Goal: Information Seeking & Learning: Compare options

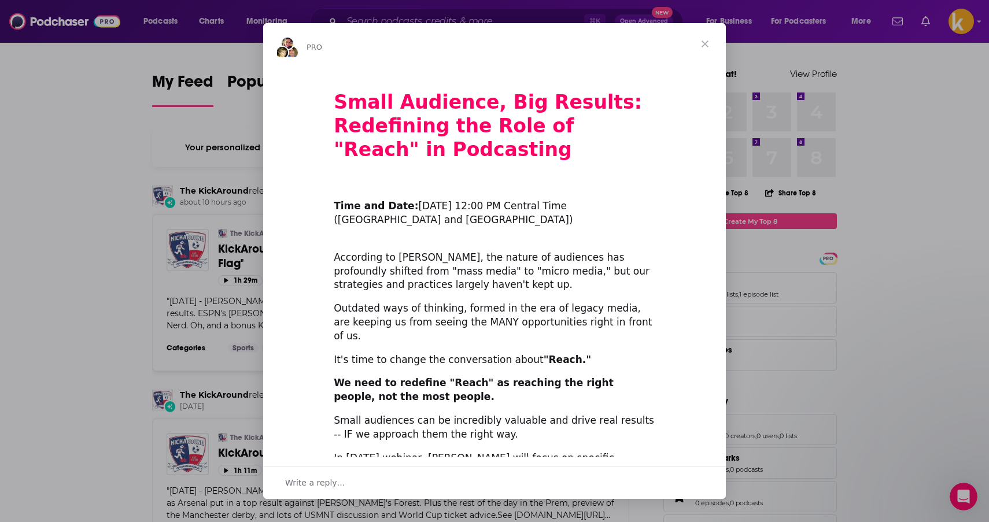
click at [706, 40] on span "Close" at bounding box center [705, 44] width 42 height 42
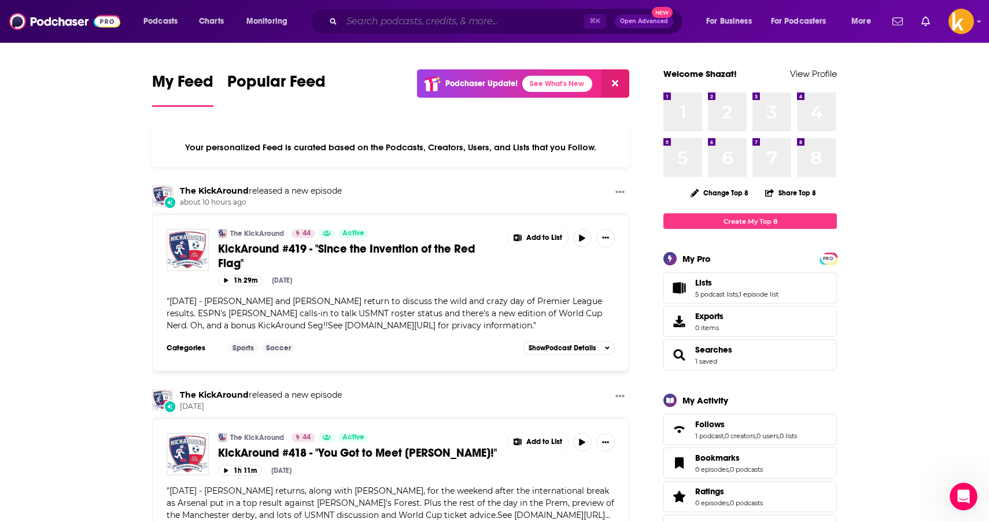
click at [474, 21] on input "Search podcasts, credits, & more..." at bounding box center [463, 21] width 242 height 19
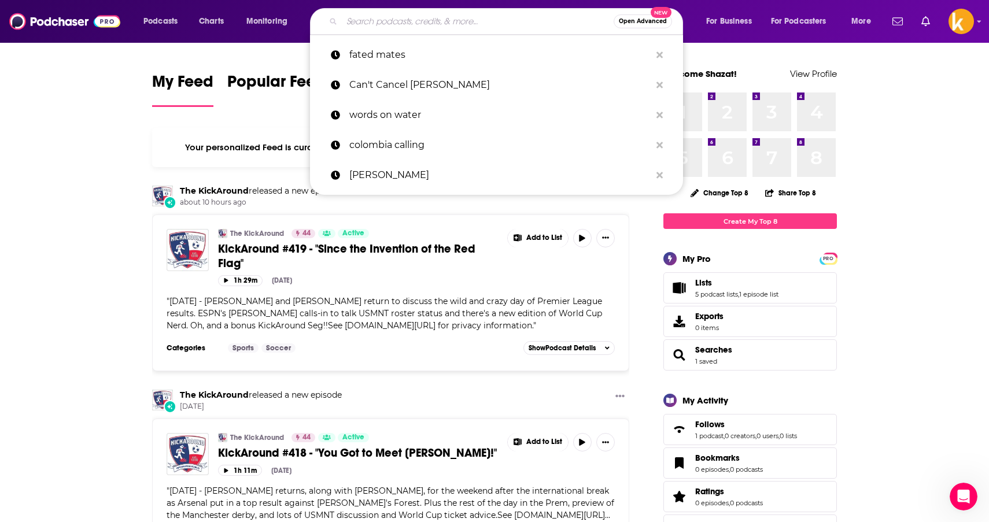
paste input "• The [MEDICAL_DATA] Project Podcast:"
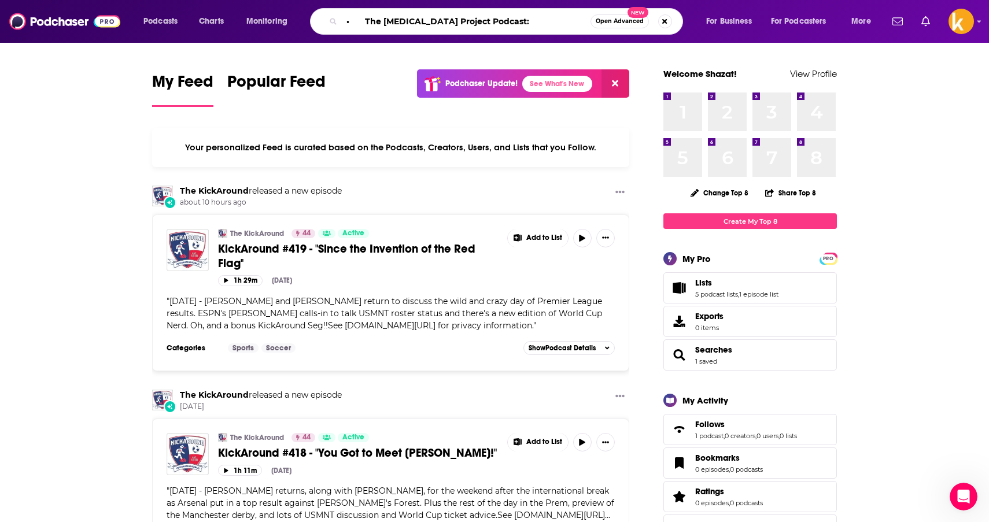
click at [365, 20] on input "• The [MEDICAL_DATA] Project Podcast:" at bounding box center [466, 21] width 249 height 19
click at [520, 24] on input "The [MEDICAL_DATA] Project Podcast:" at bounding box center [466, 21] width 249 height 19
type input "The [MEDICAL_DATA] Project Podcast"
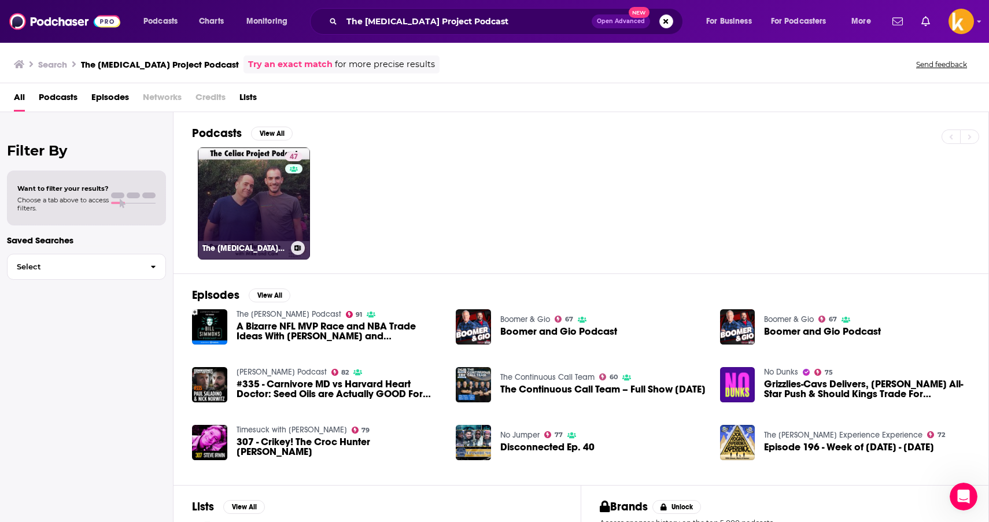
click at [290, 201] on div "47" at bounding box center [295, 196] width 20 height 89
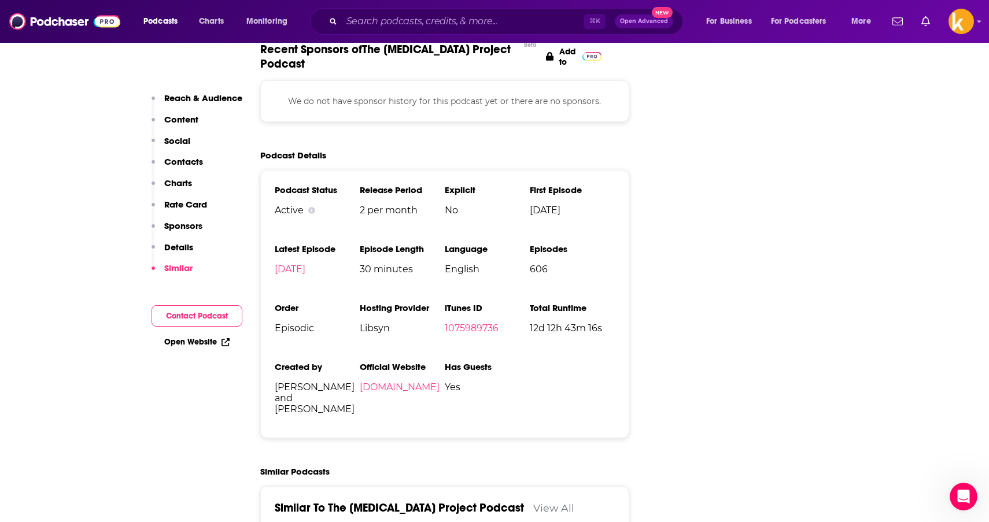
scroll to position [1570, 0]
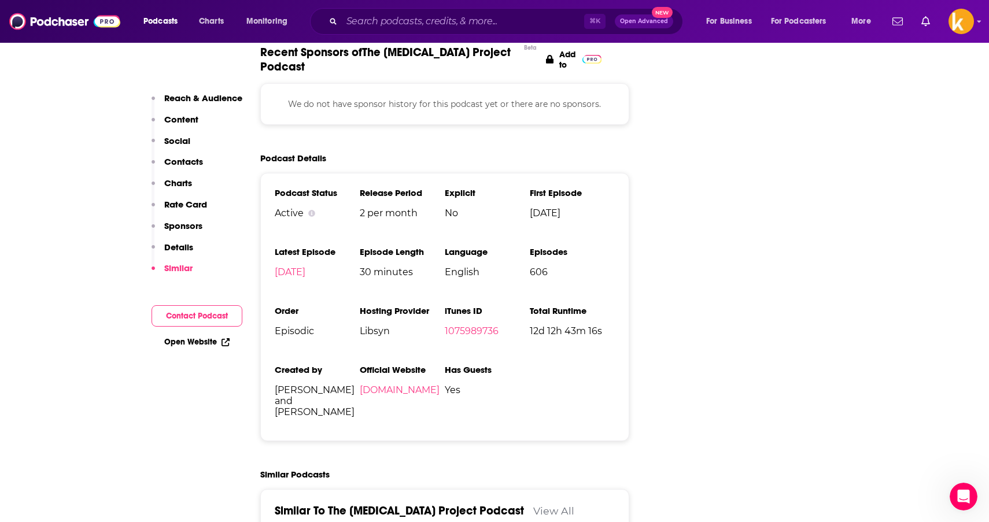
click at [174, 162] on p "Contacts" at bounding box center [183, 161] width 39 height 11
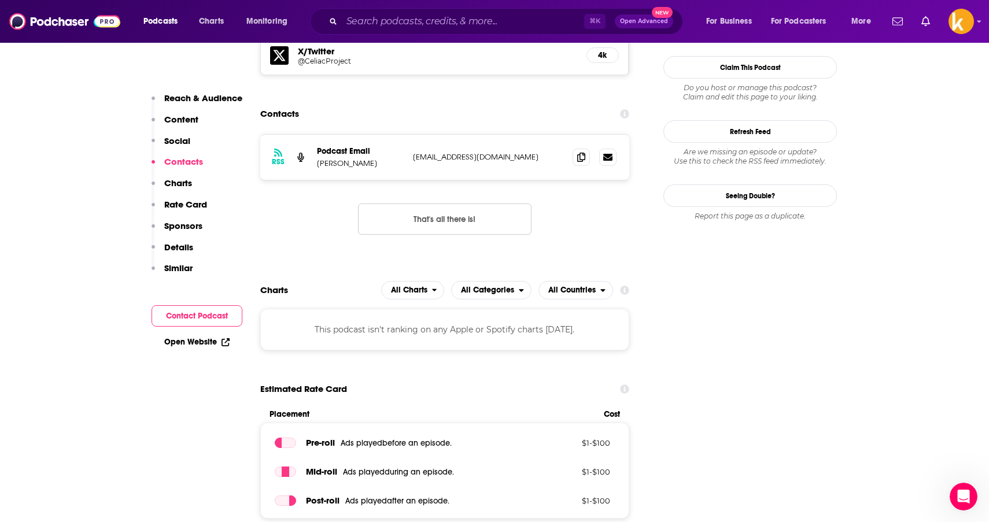
scroll to position [952, 0]
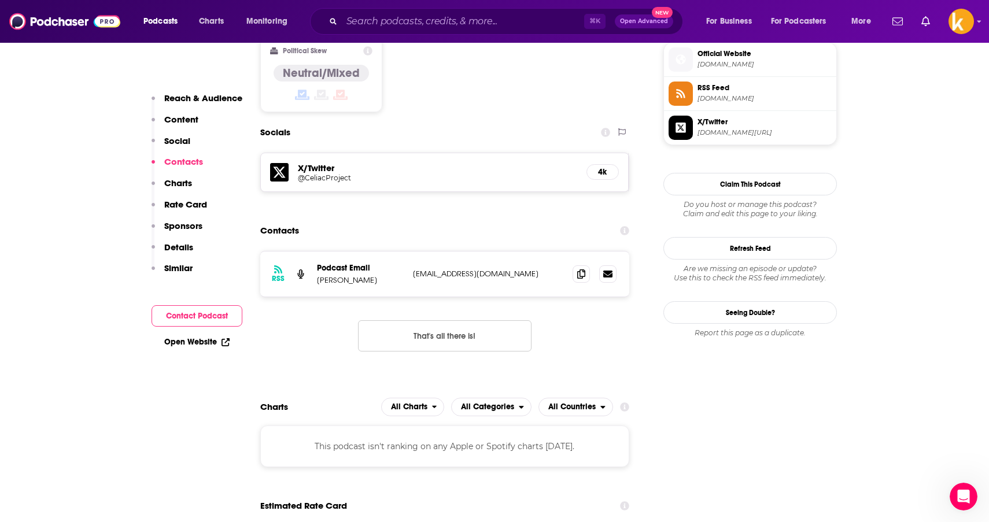
click at [337, 275] on p "[PERSON_NAME]" at bounding box center [360, 280] width 87 height 10
drag, startPoint x: 390, startPoint y: 219, endPoint x: 317, endPoint y: 221, distance: 73.5
click at [317, 275] on p "[PERSON_NAME]" at bounding box center [360, 280] width 87 height 10
copy p "[PERSON_NAME]"
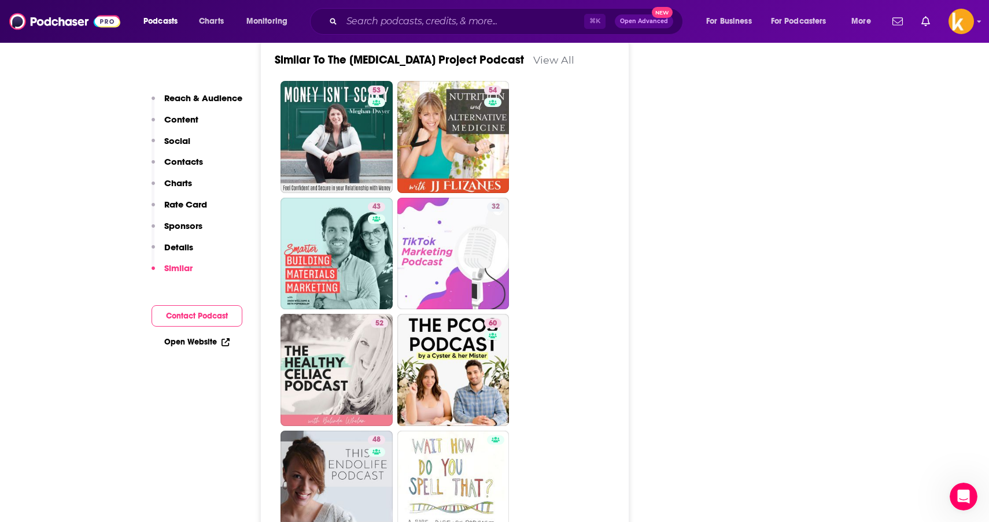
scroll to position [2022, 0]
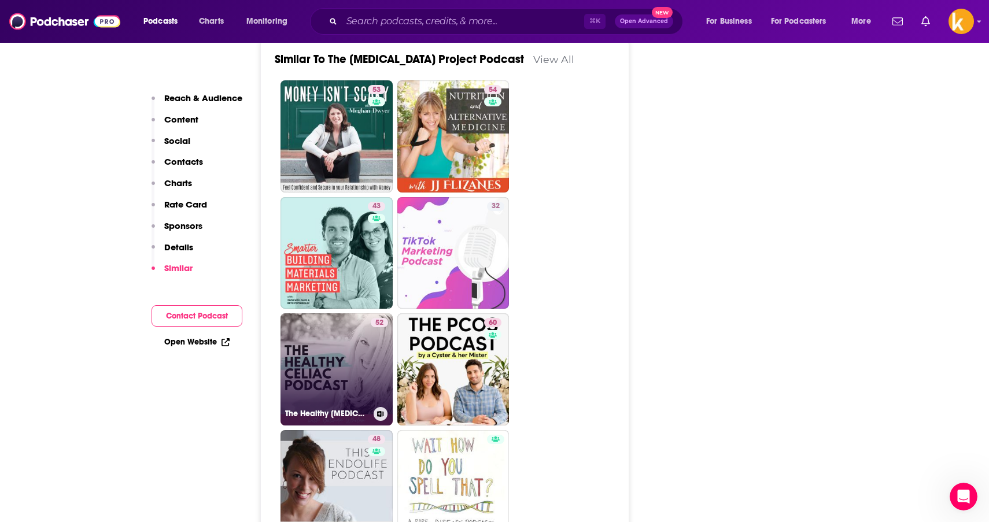
click at [341, 313] on link "52 The Healthy [MEDICAL_DATA] Podcast" at bounding box center [336, 369] width 112 height 112
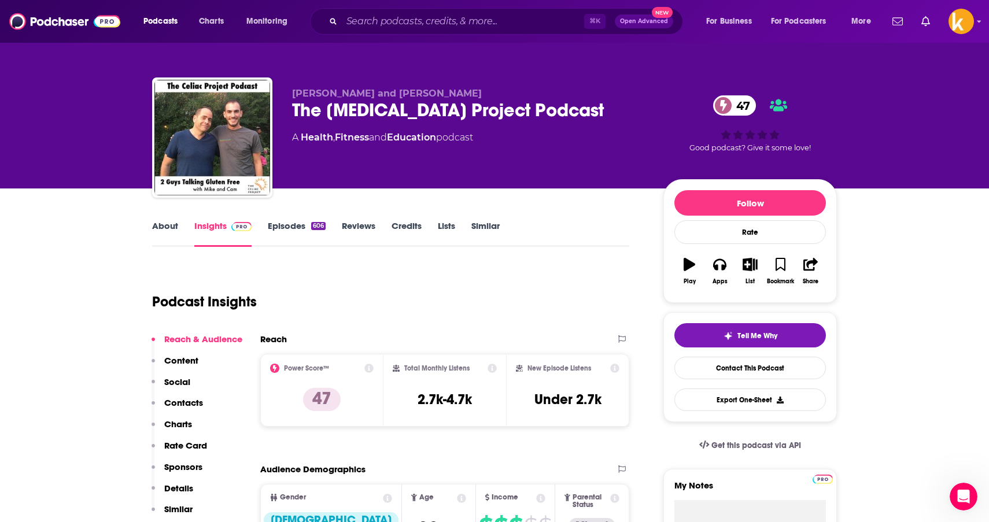
type input "[URL][DOMAIN_NAME][MEDICAL_DATA]"
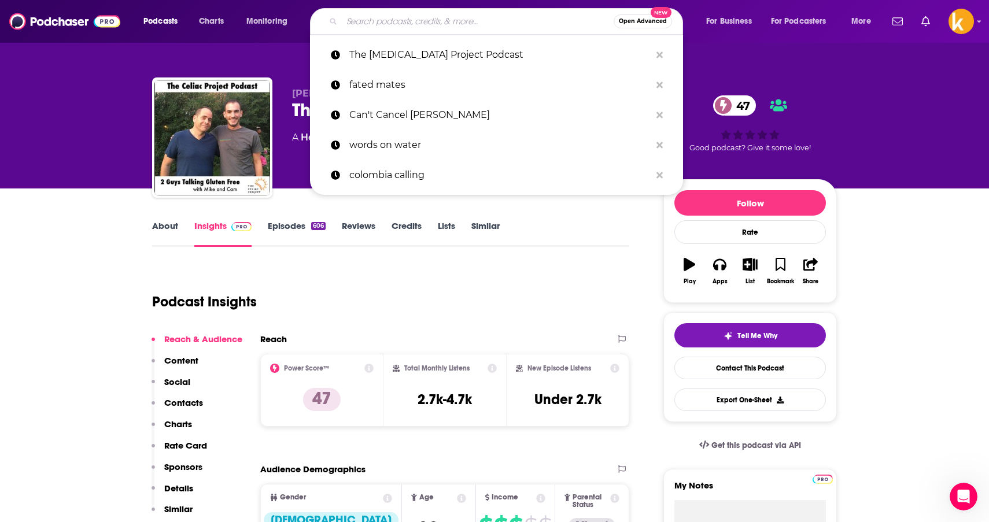
click at [423, 24] on input "Search podcasts, credits, & more..." at bounding box center [478, 21] width 272 height 19
paste input "• A Gluten Free Podcast"
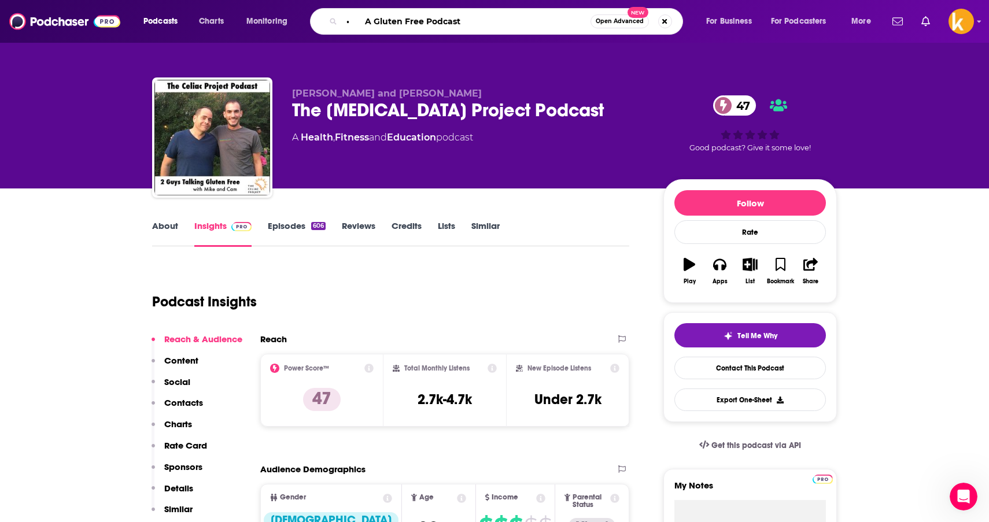
click at [364, 21] on input "• A Gluten Free Podcast" at bounding box center [466, 21] width 249 height 19
type input "A Gluten Free Podcast"
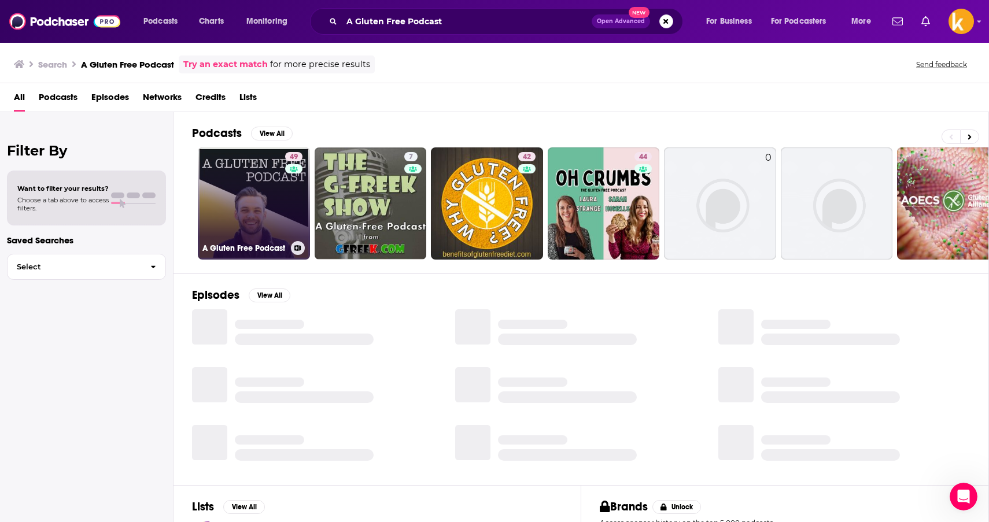
click at [238, 171] on link "49 A Gluten Free Podcast" at bounding box center [254, 203] width 112 height 112
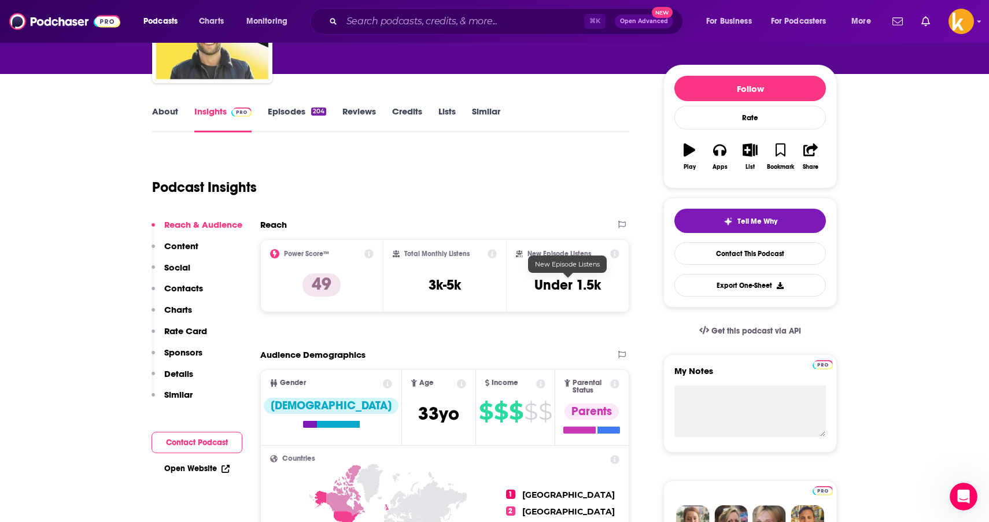
scroll to position [141, 0]
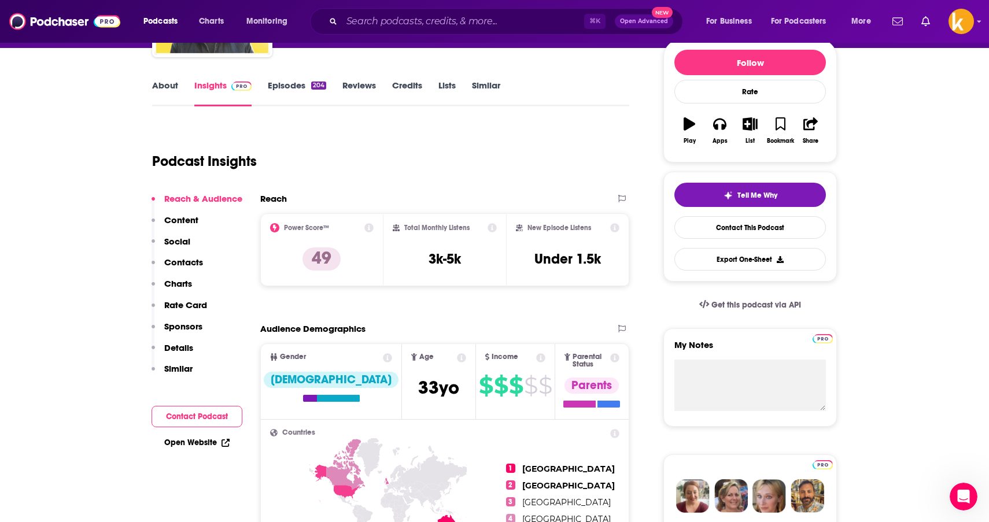
click at [366, 228] on icon at bounding box center [368, 227] width 9 height 9
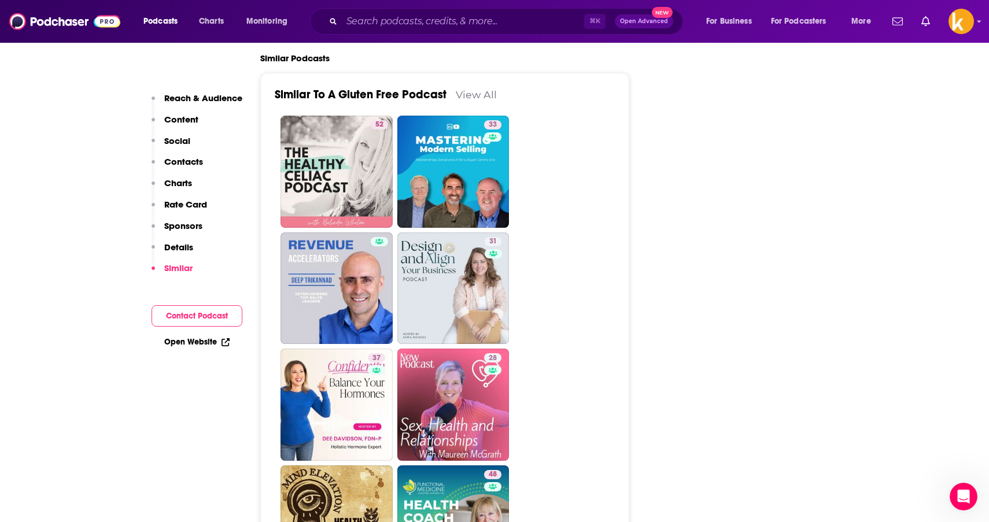
scroll to position [2189, 0]
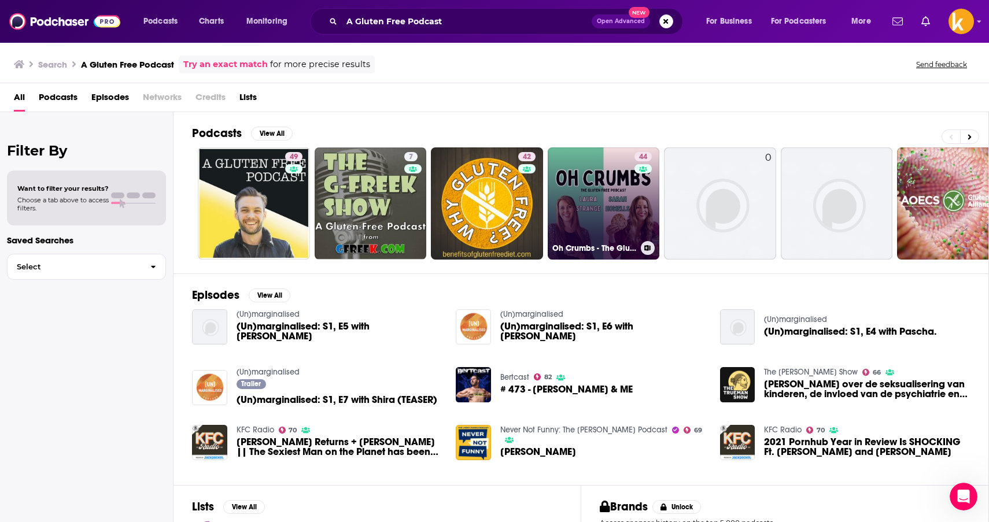
click at [597, 182] on link "44 Oh Crumbs - The Gluten Free Podcast" at bounding box center [604, 203] width 112 height 112
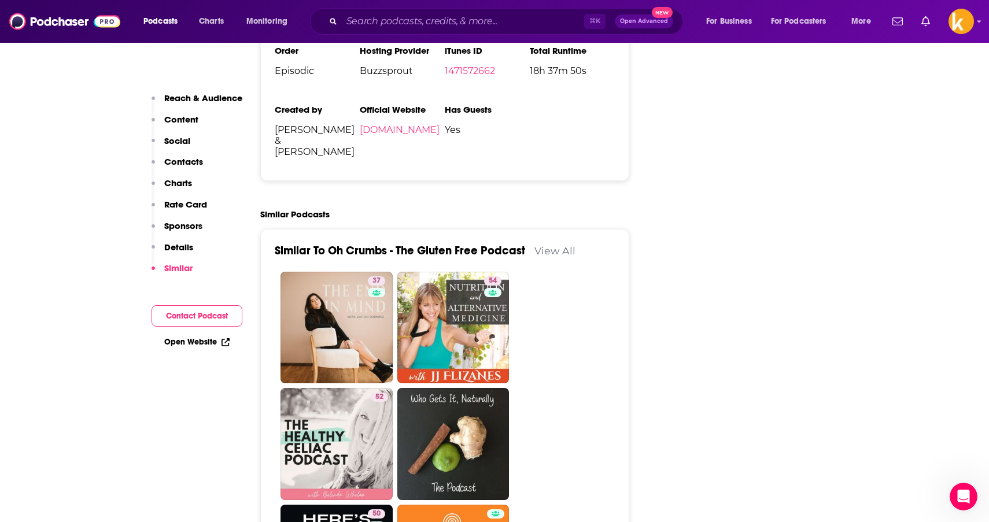
scroll to position [1871, 0]
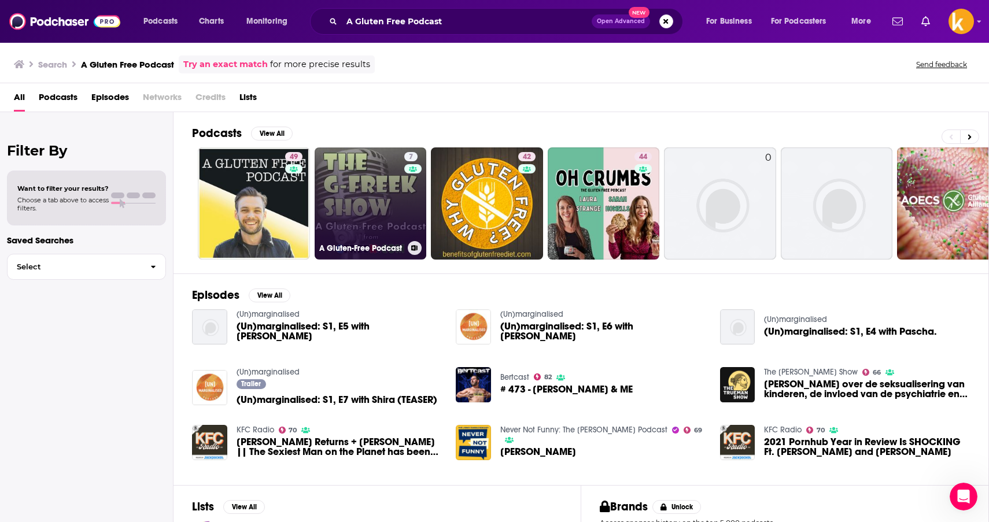
click at [356, 181] on link "7 A Gluten-Free Podcast" at bounding box center [371, 203] width 112 height 112
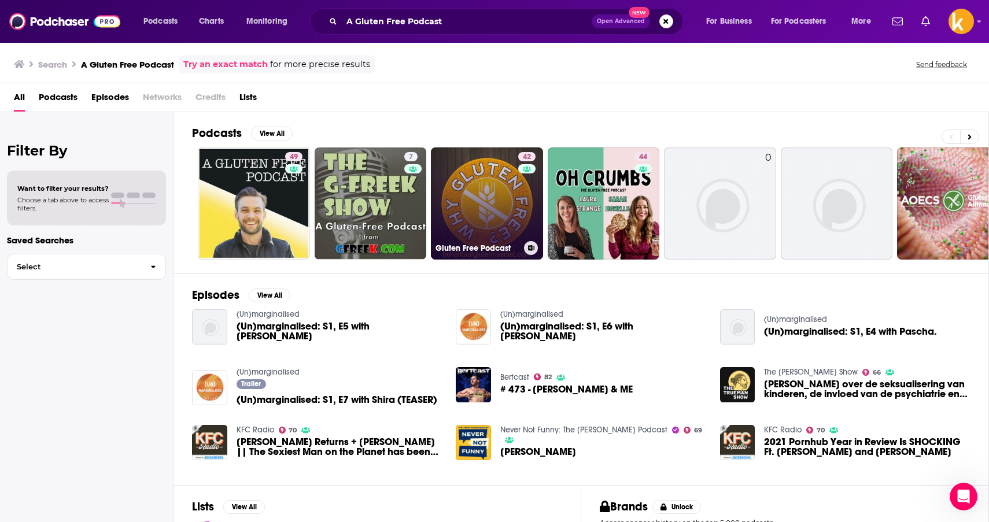
click at [512, 212] on link "42 Gluten Free Podcast" at bounding box center [487, 203] width 112 height 112
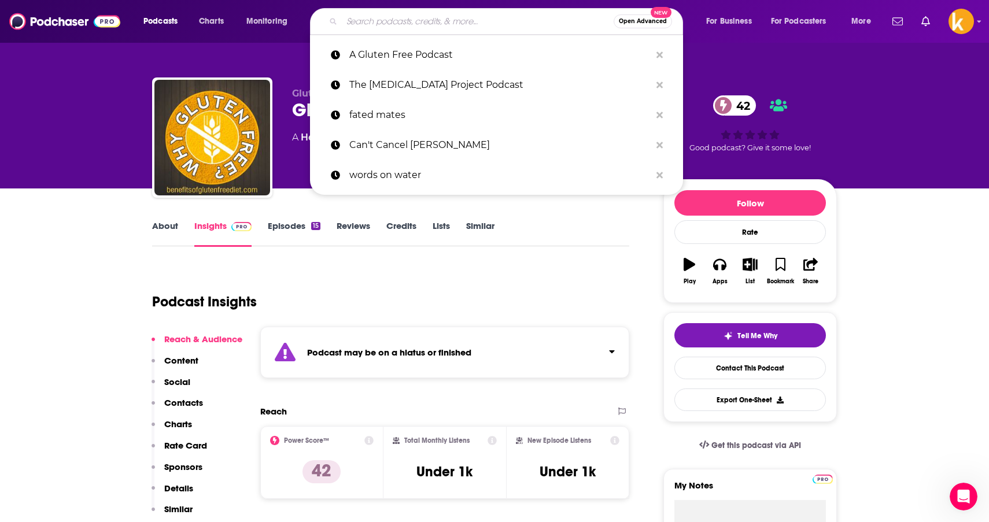
click at [397, 22] on input "Search podcasts, credits, & more..." at bounding box center [478, 21] width 272 height 19
paste input "• You Had Me At Eat:"
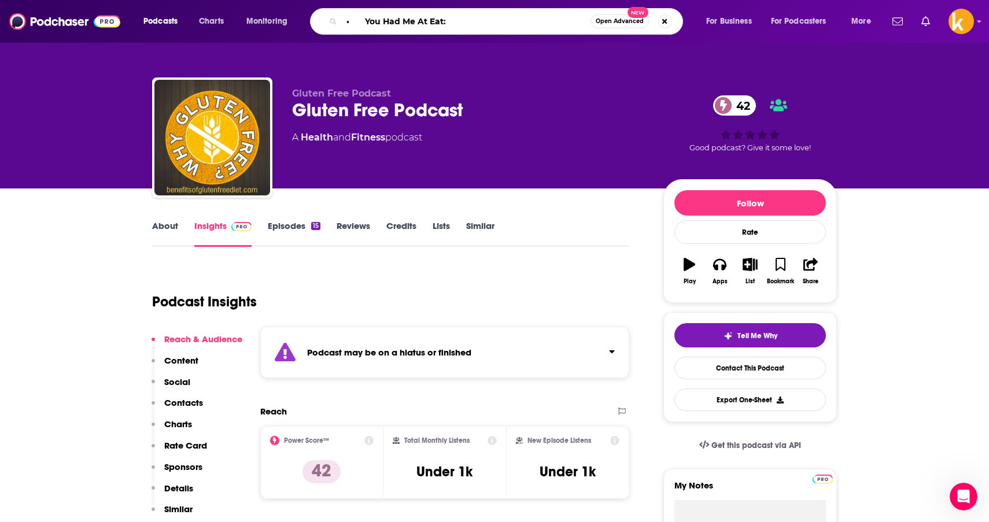
click at [367, 21] on input "• You Had Me At Eat:" at bounding box center [466, 21] width 249 height 19
type input "You Had Me At Eat:"
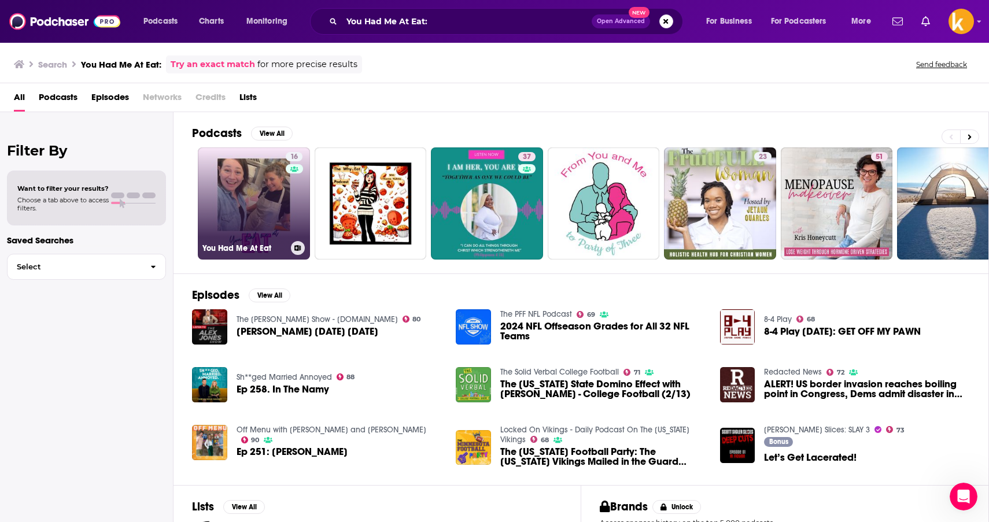
click at [258, 172] on link "16 You Had Me At Eat" at bounding box center [254, 203] width 112 height 112
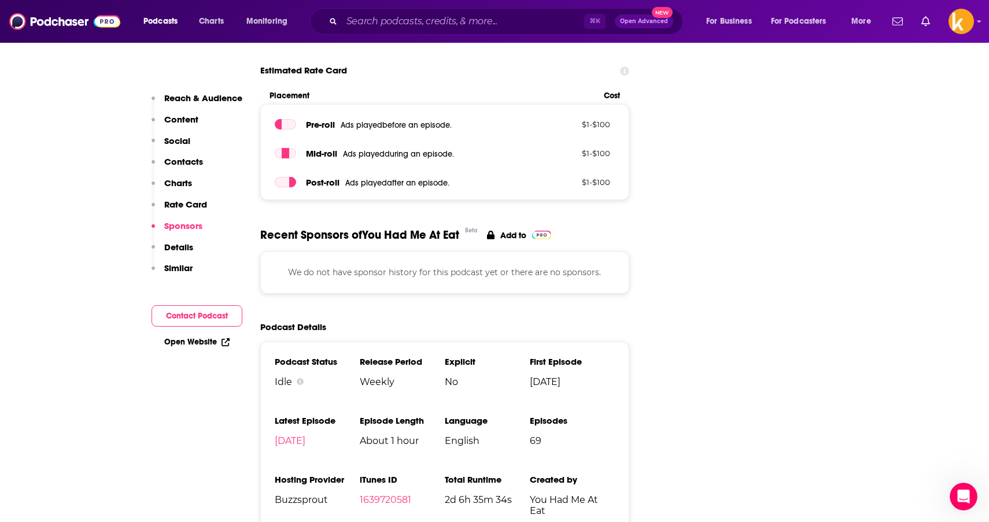
scroll to position [1255, 0]
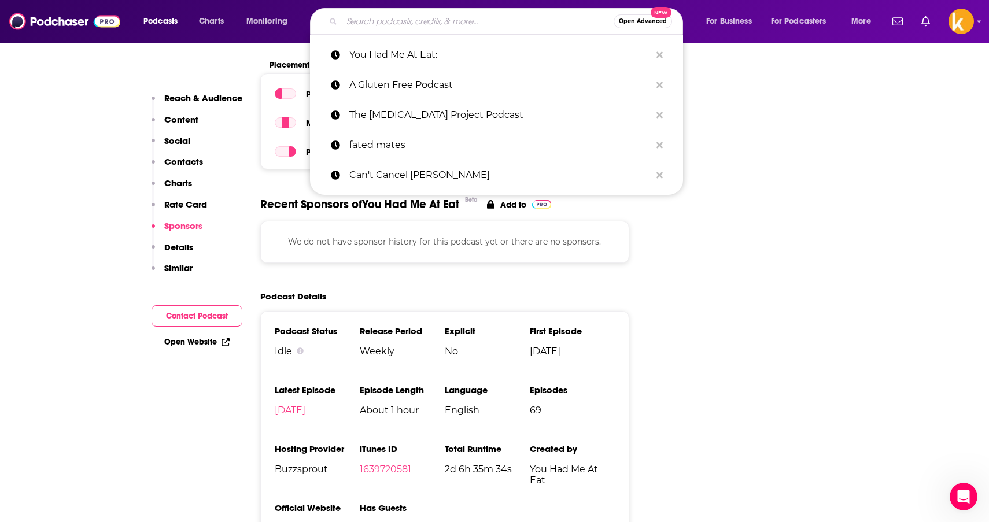
click at [430, 23] on input "Search podcasts, credits, & more..." at bounding box center [478, 21] width 272 height 19
paste input "• Gluten Free You and Me"
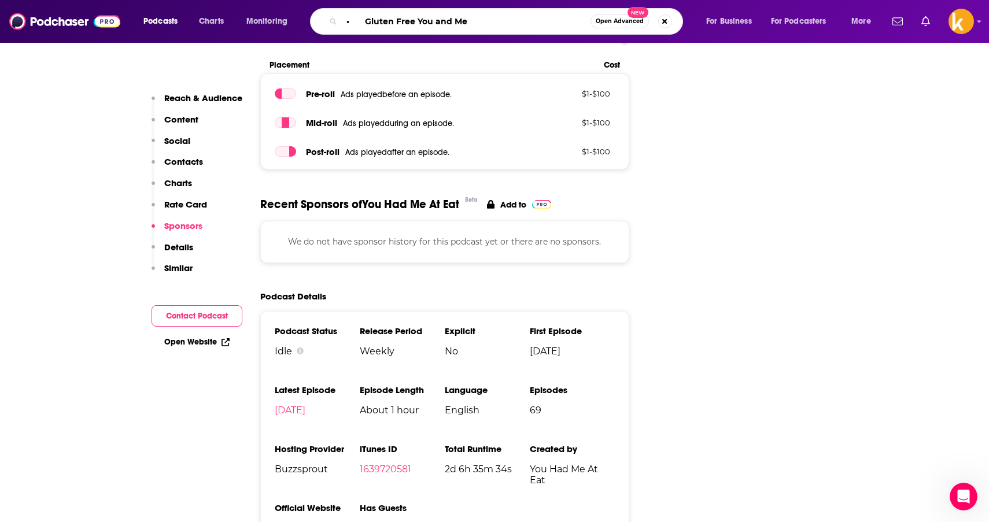
click at [367, 18] on input "• Gluten Free You and Me" at bounding box center [466, 21] width 249 height 19
type input "Gluten Free You and Me"
click at [493, 21] on input "Gluten Free You and Me" at bounding box center [466, 21] width 249 height 19
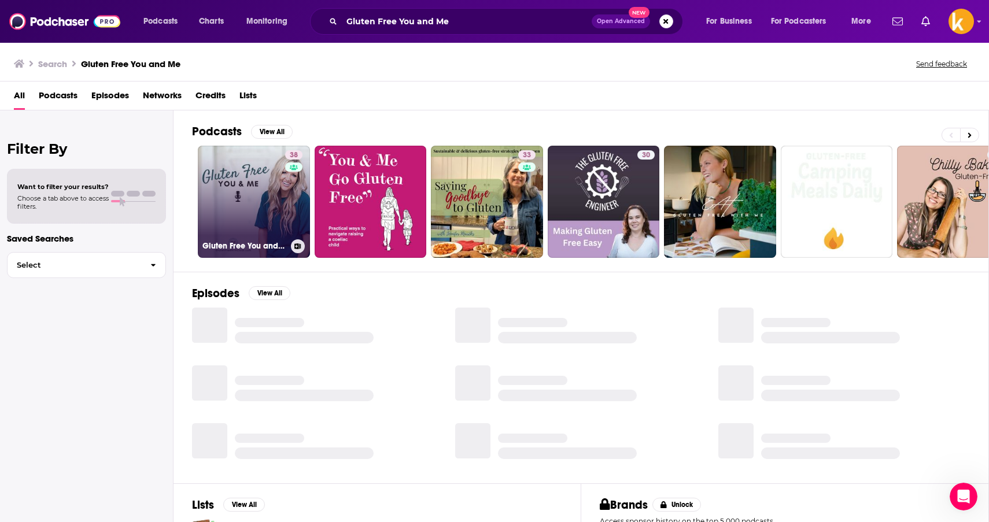
click at [250, 174] on link "38 Gluten Free You and Me" at bounding box center [254, 202] width 112 height 112
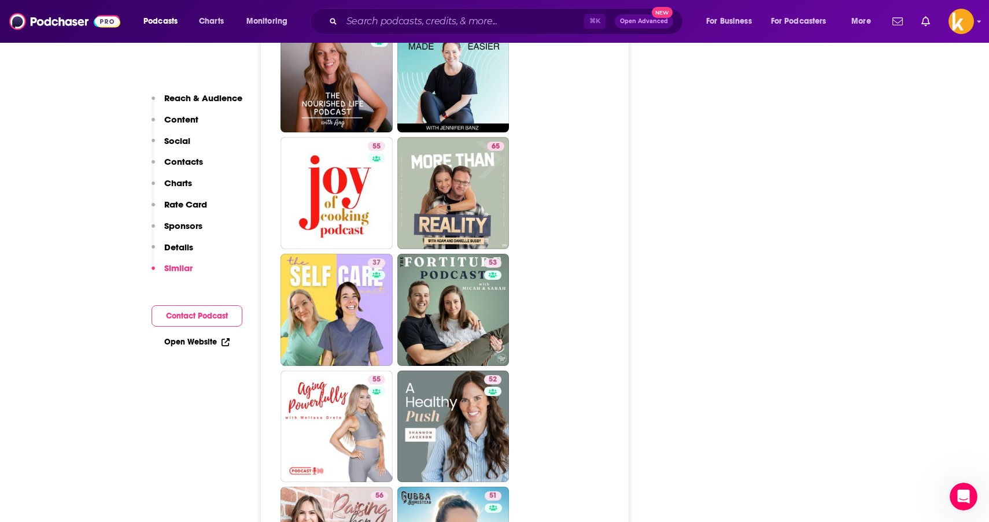
scroll to position [2670, 0]
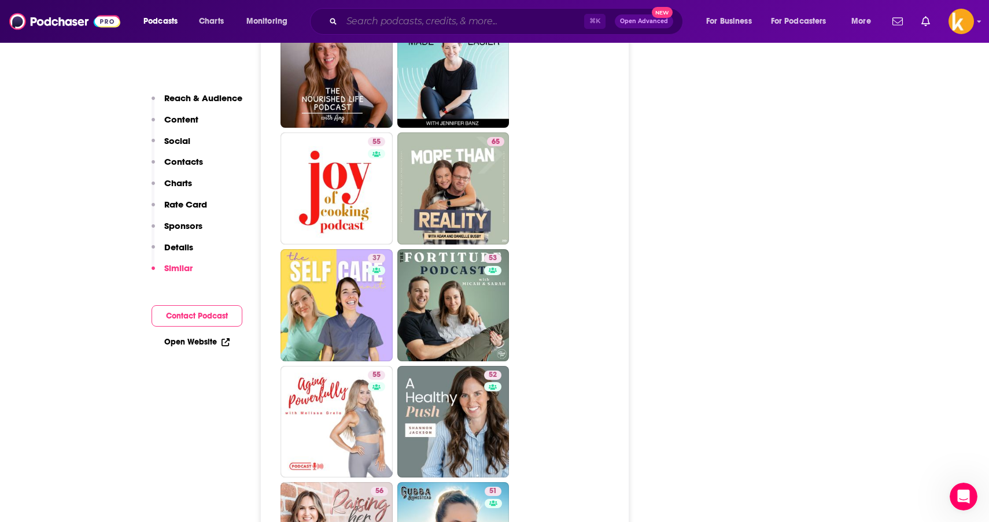
click at [397, 24] on input "Search podcasts, credits, & more..." at bounding box center [463, 21] width 242 height 19
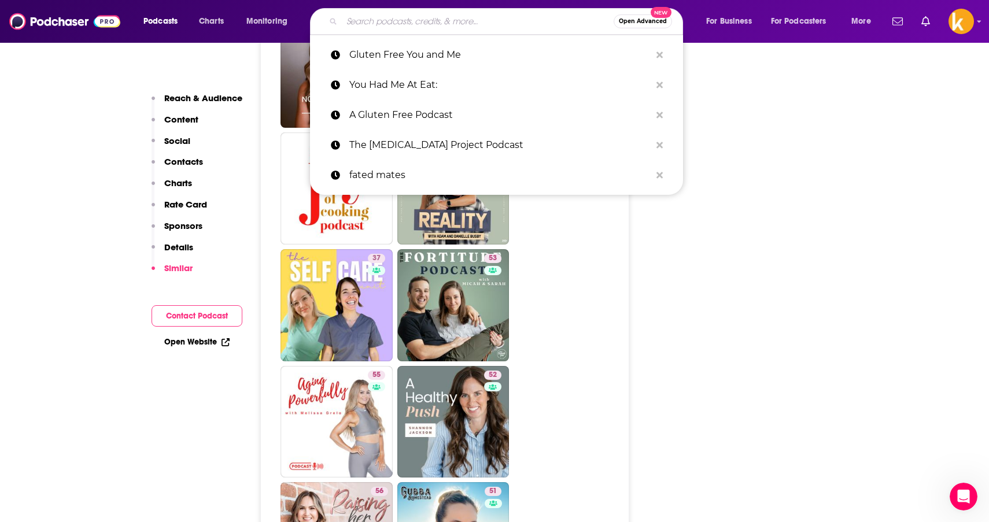
paste input "• [MEDICAL_DATA] Straight Talk"
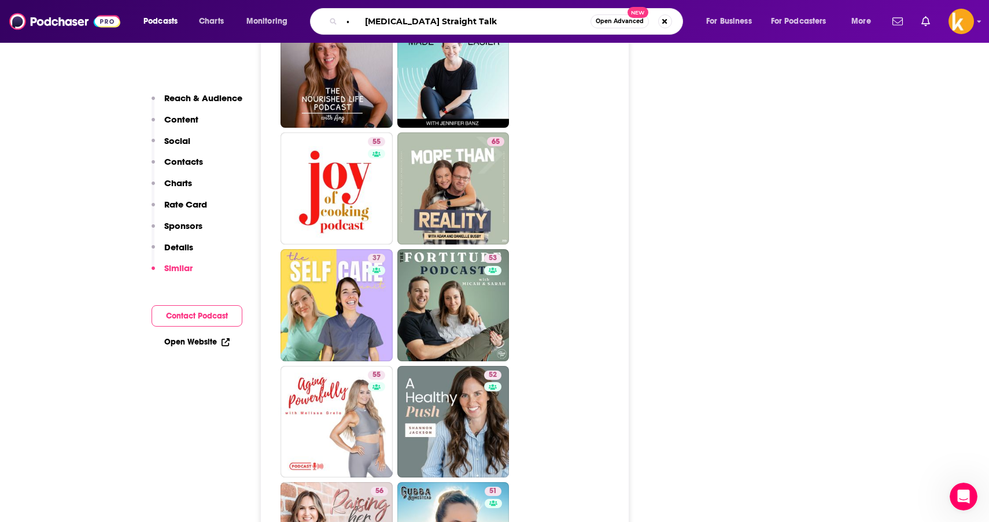
click at [367, 21] on input "• [MEDICAL_DATA] Straight Talk" at bounding box center [466, 21] width 249 height 19
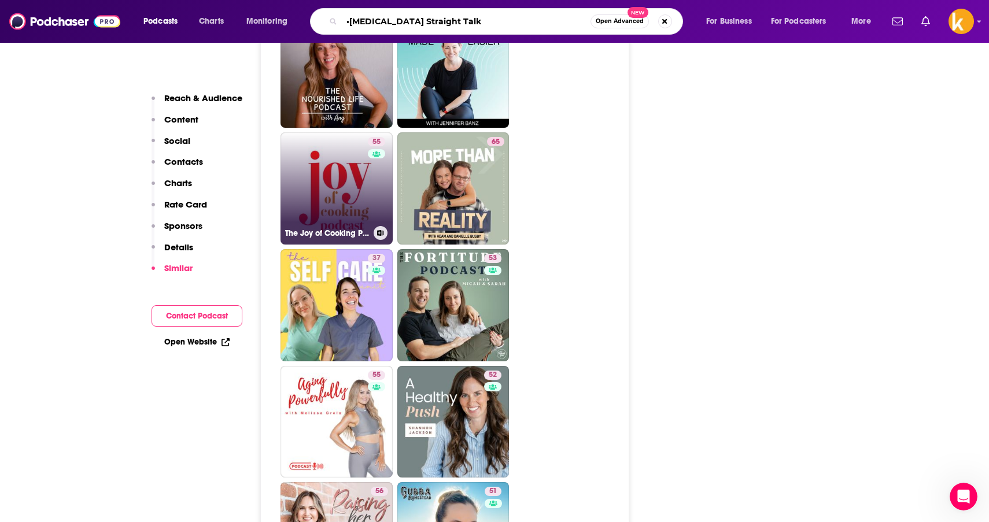
type input "[MEDICAL_DATA] Straight Talk"
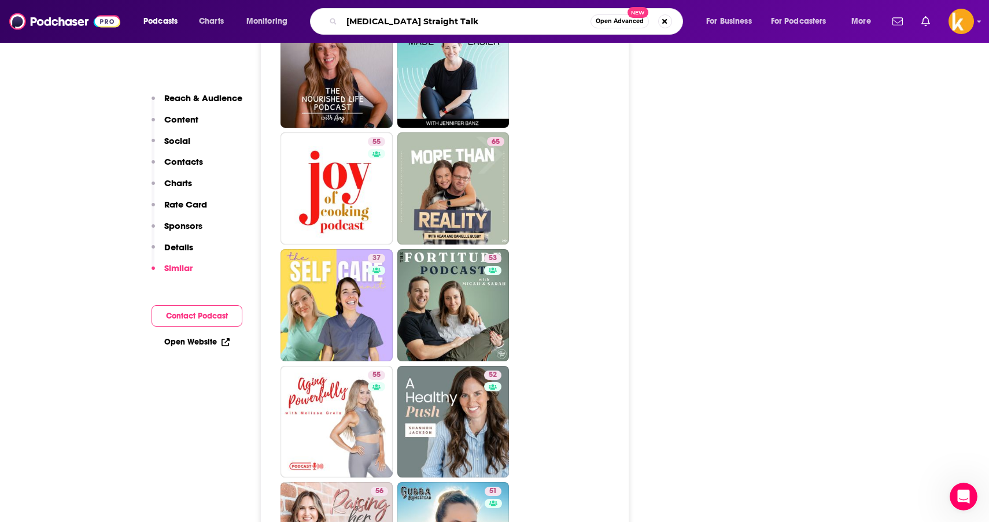
click at [462, 20] on input "[MEDICAL_DATA] Straight Talk" at bounding box center [466, 21] width 249 height 19
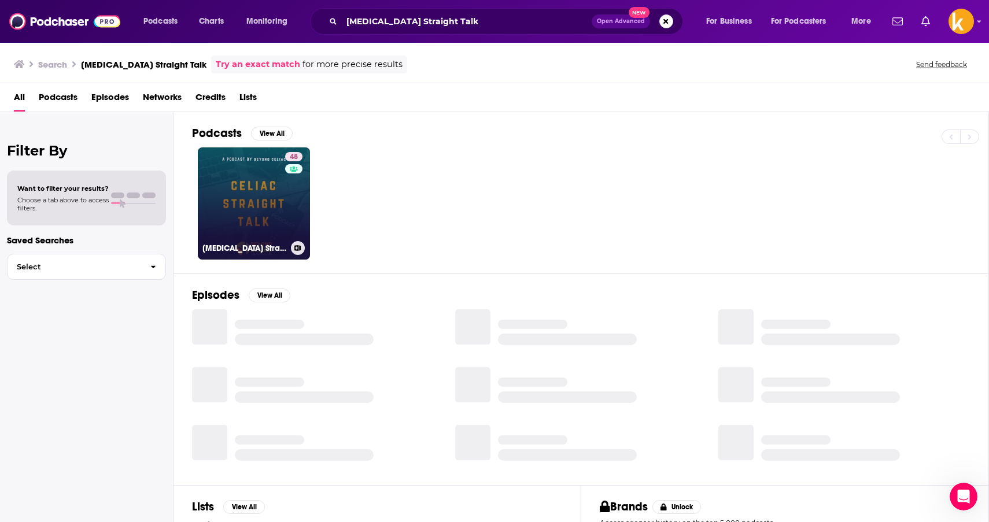
click at [247, 178] on link "48 [MEDICAL_DATA] Straight Talk" at bounding box center [254, 203] width 112 height 112
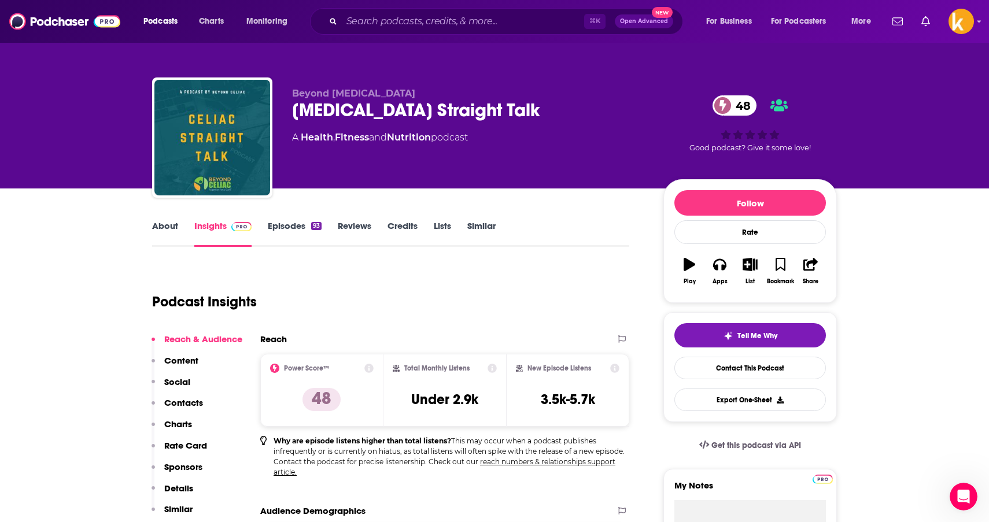
click at [689, 268] on icon "button" at bounding box center [689, 264] width 12 height 13
